Goal: Navigation & Orientation: Find specific page/section

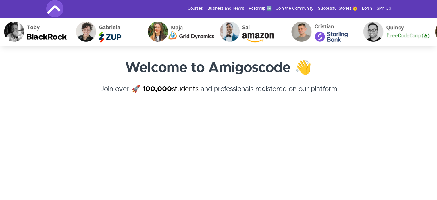
click at [53, 10] on img at bounding box center [54, 8] width 17 height 17
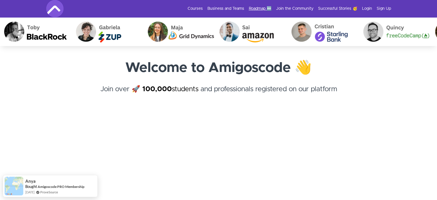
drag, startPoint x: 259, startPoint y: 12, endPoint x: 261, endPoint y: 8, distance: 4.1
click at [261, 8] on div "Courses Business and Teams Roadmap 🆕 Join the Community Successful Stories 🥳 Lo…" at bounding box center [218, 8] width 345 height 17
click at [261, 8] on link "Roadmap 🆕" at bounding box center [260, 9] width 23 height 6
click at [249, 8] on link "Roadmap 🆕" at bounding box center [260, 9] width 23 height 6
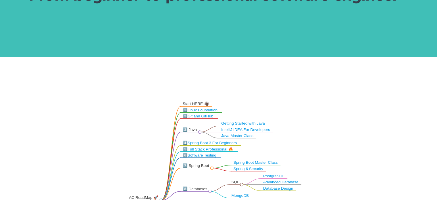
scroll to position [51, 0]
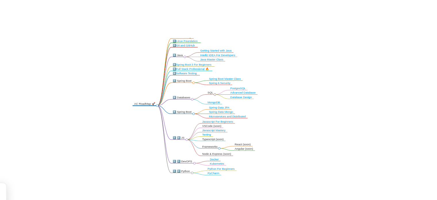
drag, startPoint x: 242, startPoint y: 170, endPoint x: 246, endPoint y: 145, distance: 25.0
click at [246, 145] on icon ".markmap{font:300 16px/20px sans-serif}.markmap-link{fill:none}.markmap-node>ci…" at bounding box center [218, 150] width 437 height 120
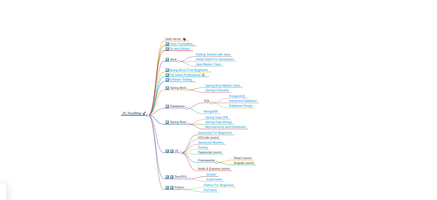
drag, startPoint x: 208, startPoint y: 113, endPoint x: 209, endPoint y: 126, distance: 12.1
click at [209, 126] on icon ".markmap{font:300 16px/20px sans-serif}.markmap-link{fill:none}.markmap-node>ci…" at bounding box center [218, 150] width 437 height 120
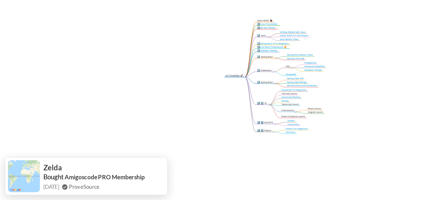
scroll to position [64, 0]
